Goal: Navigation & Orientation: Find specific page/section

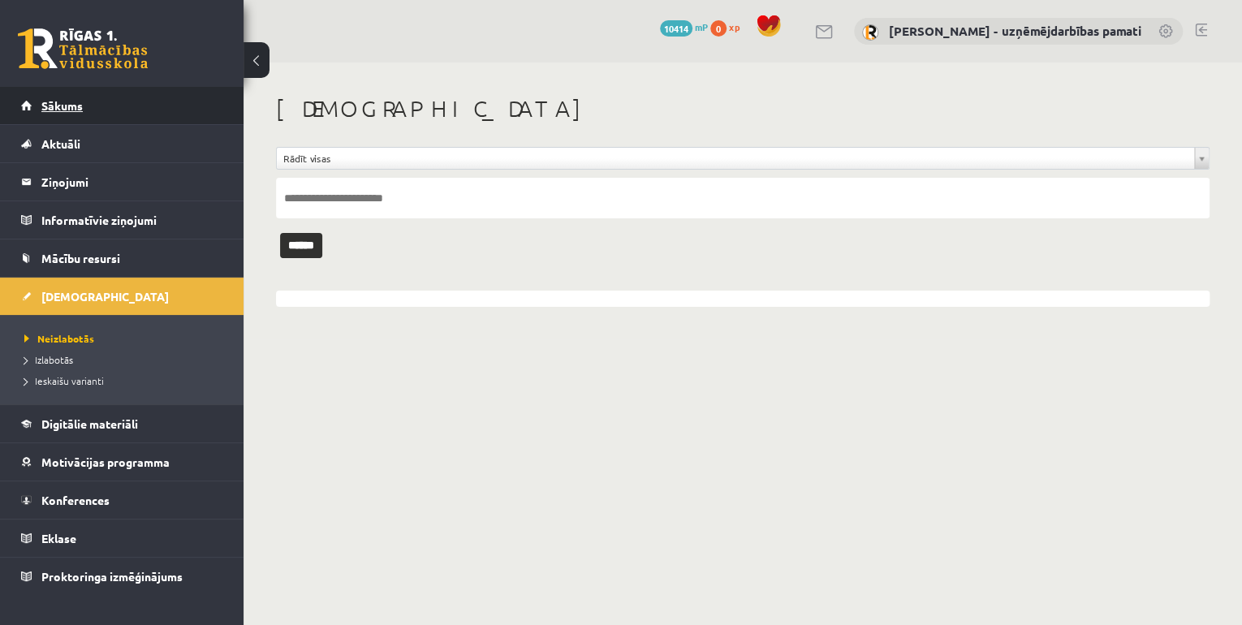
click at [65, 104] on span "Sākums" at bounding box center [61, 105] width 41 height 15
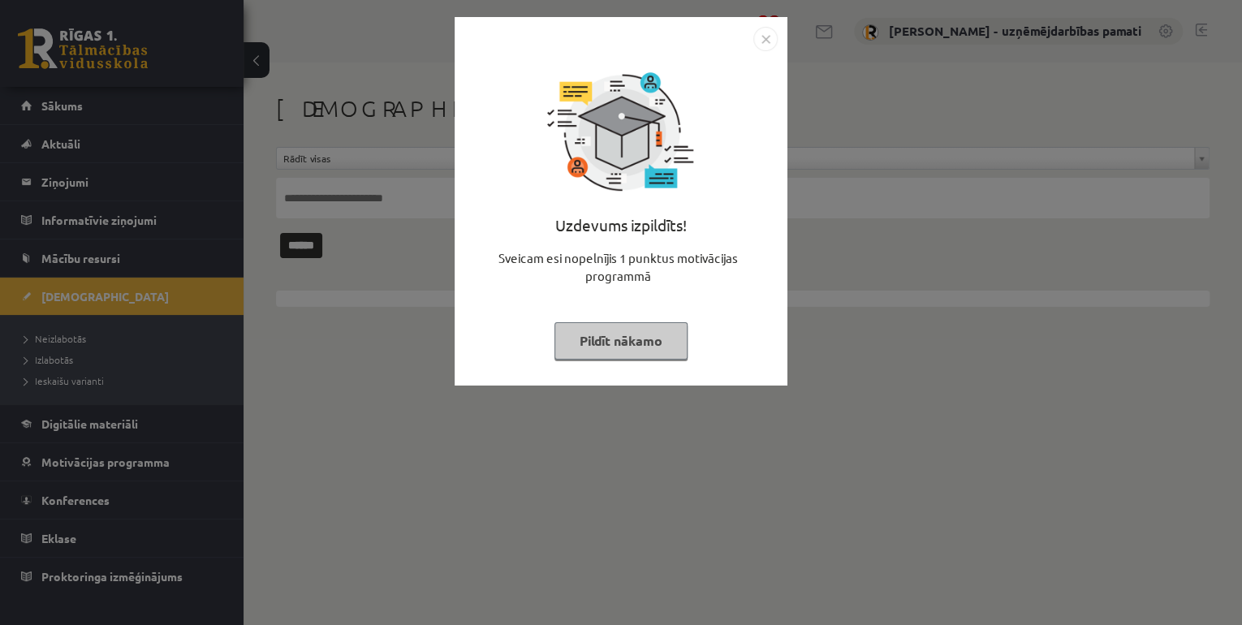
click at [64, 104] on div "Uzdevums izpildīts! Sveicam esi nopelnījis 1 punktus motivācijas programmā Pild…" at bounding box center [621, 312] width 1242 height 625
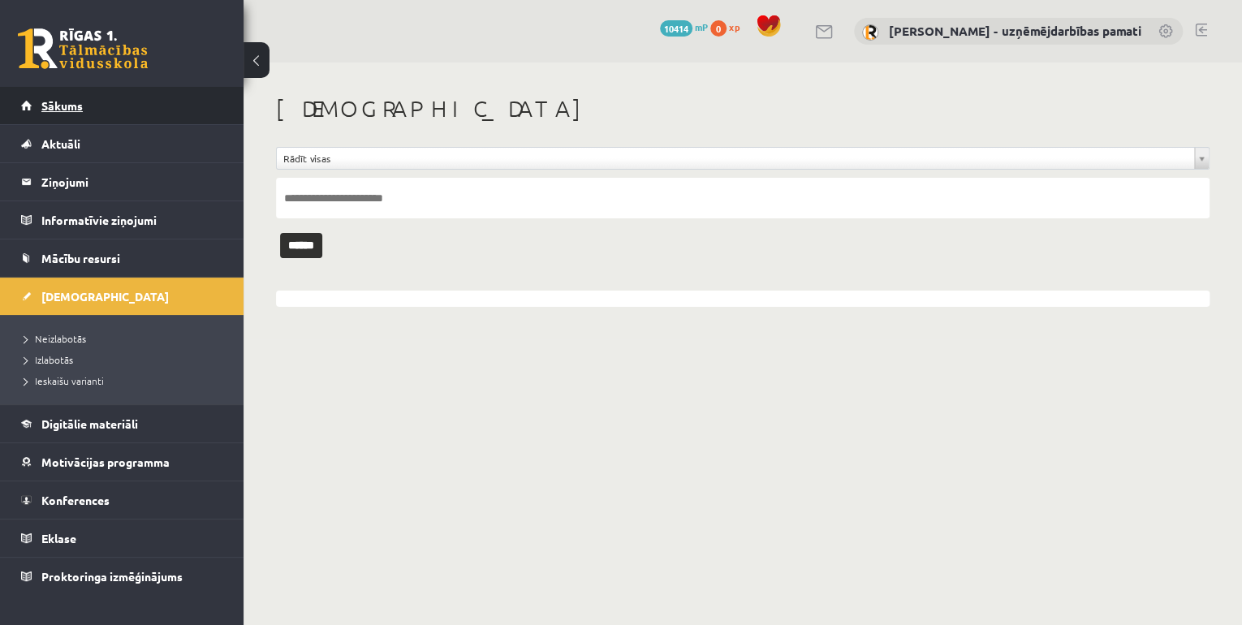
click at [78, 105] on span "Sākums" at bounding box center [61, 105] width 41 height 15
